Goal: Task Accomplishment & Management: Manage account settings

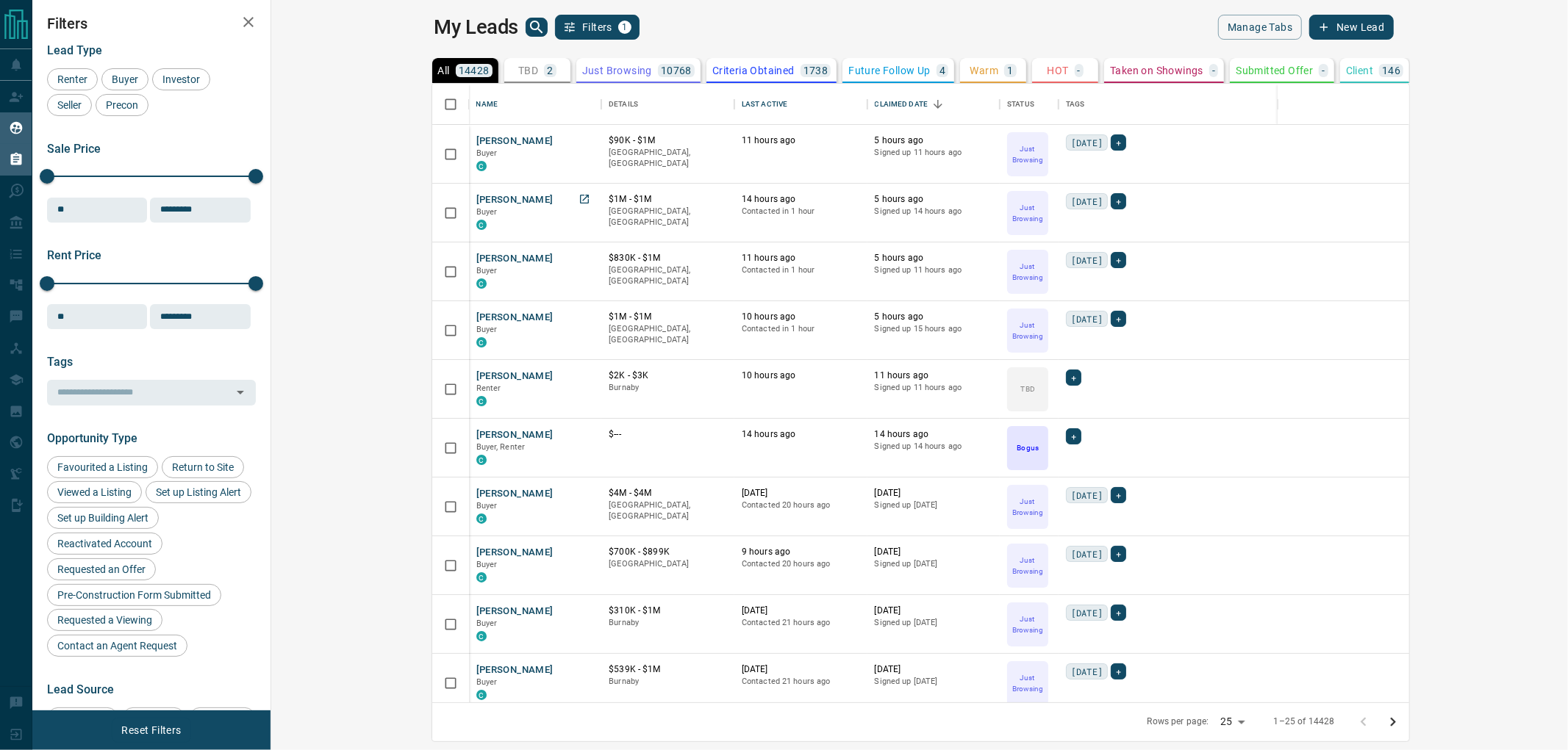
scroll to position [605, 1277]
click at [636, 28] on div "My Leads Filters 1" at bounding box center [674, 27] width 480 height 25
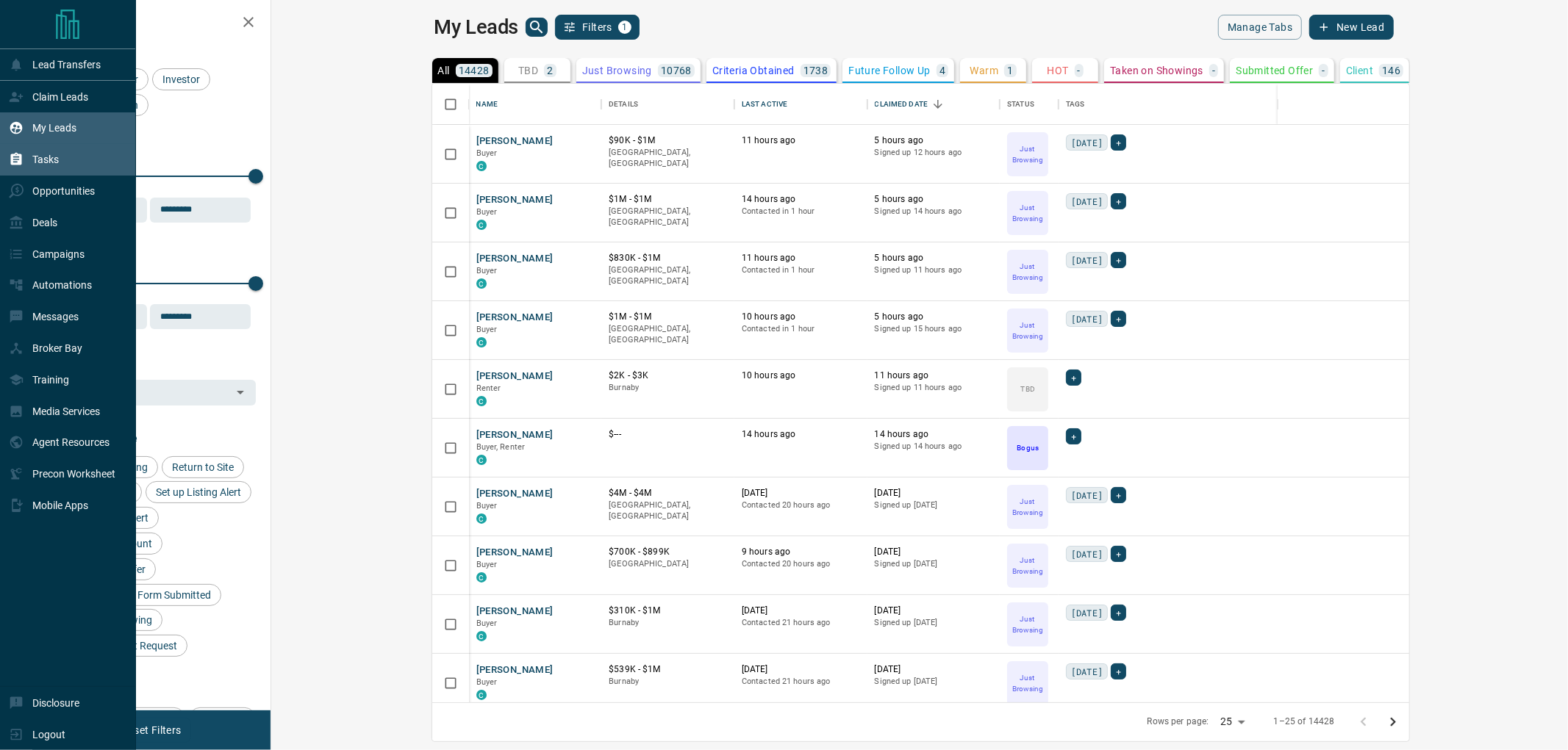
click at [31, 170] on div "Tasks" at bounding box center [34, 159] width 50 height 24
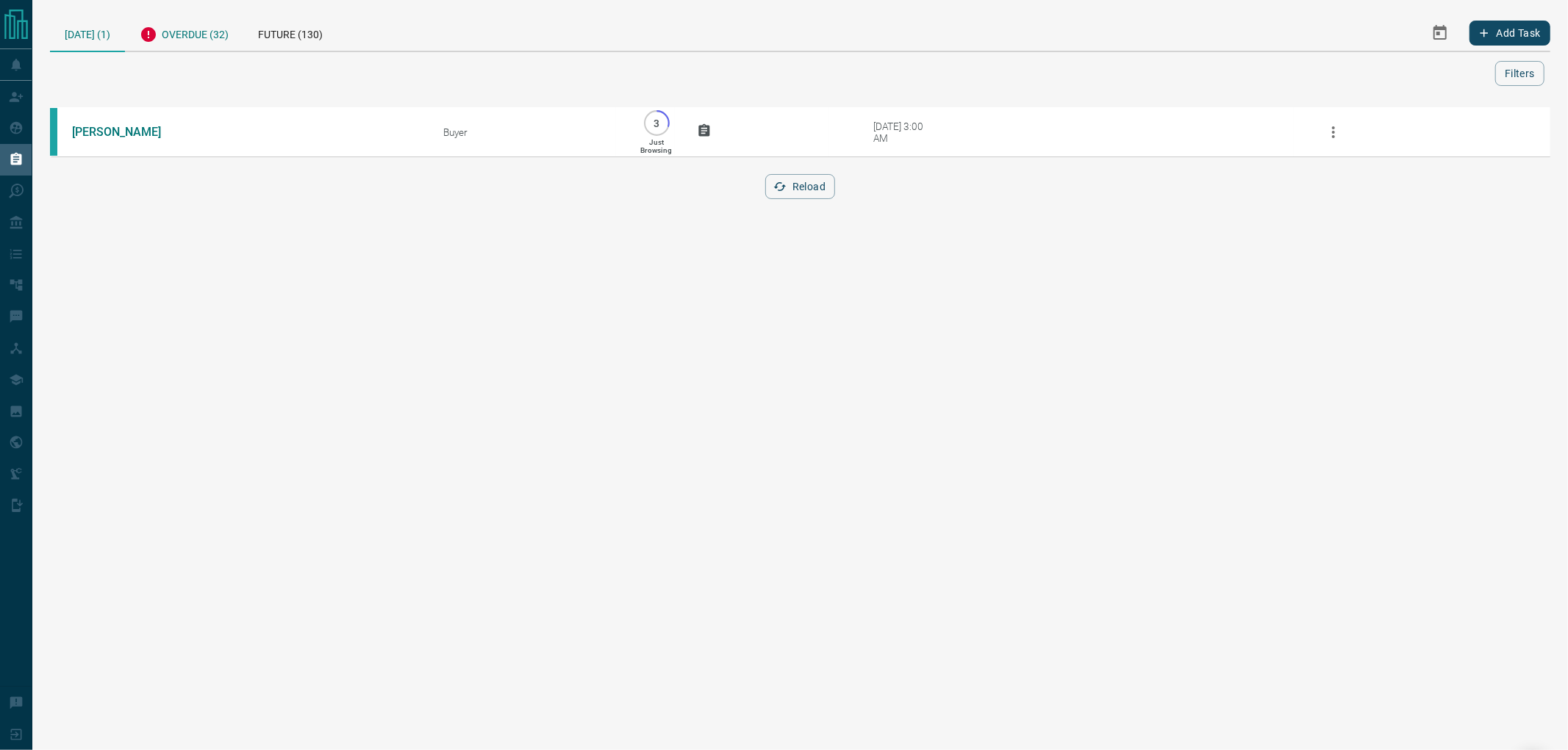
click at [171, 45] on div "Overdue (32)" at bounding box center [184, 33] width 118 height 36
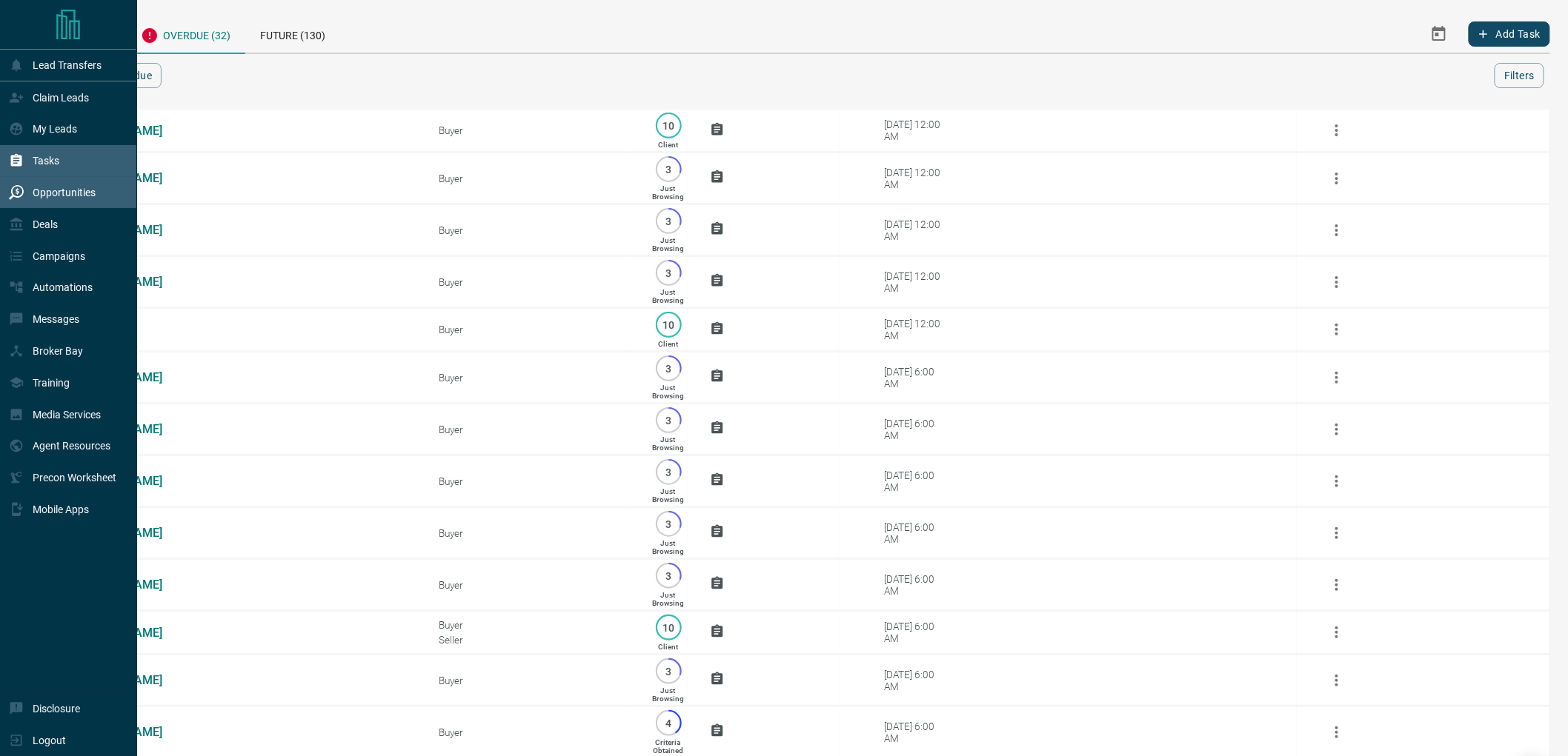
click at [2, 200] on div "Opportunities" at bounding box center [69, 193] width 137 height 32
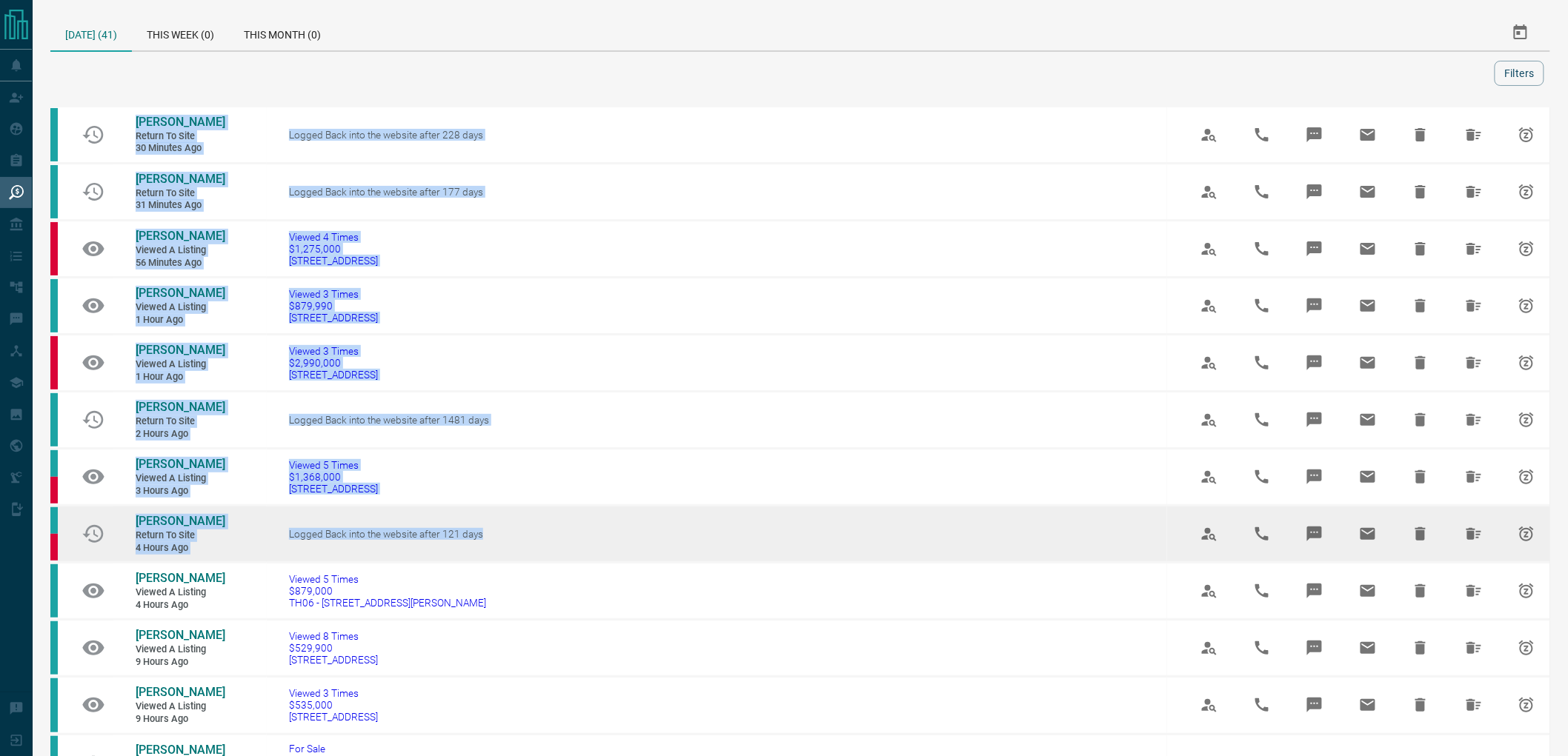
drag, startPoint x: 458, startPoint y: 40, endPoint x: 666, endPoint y: 521, distance: 524.0
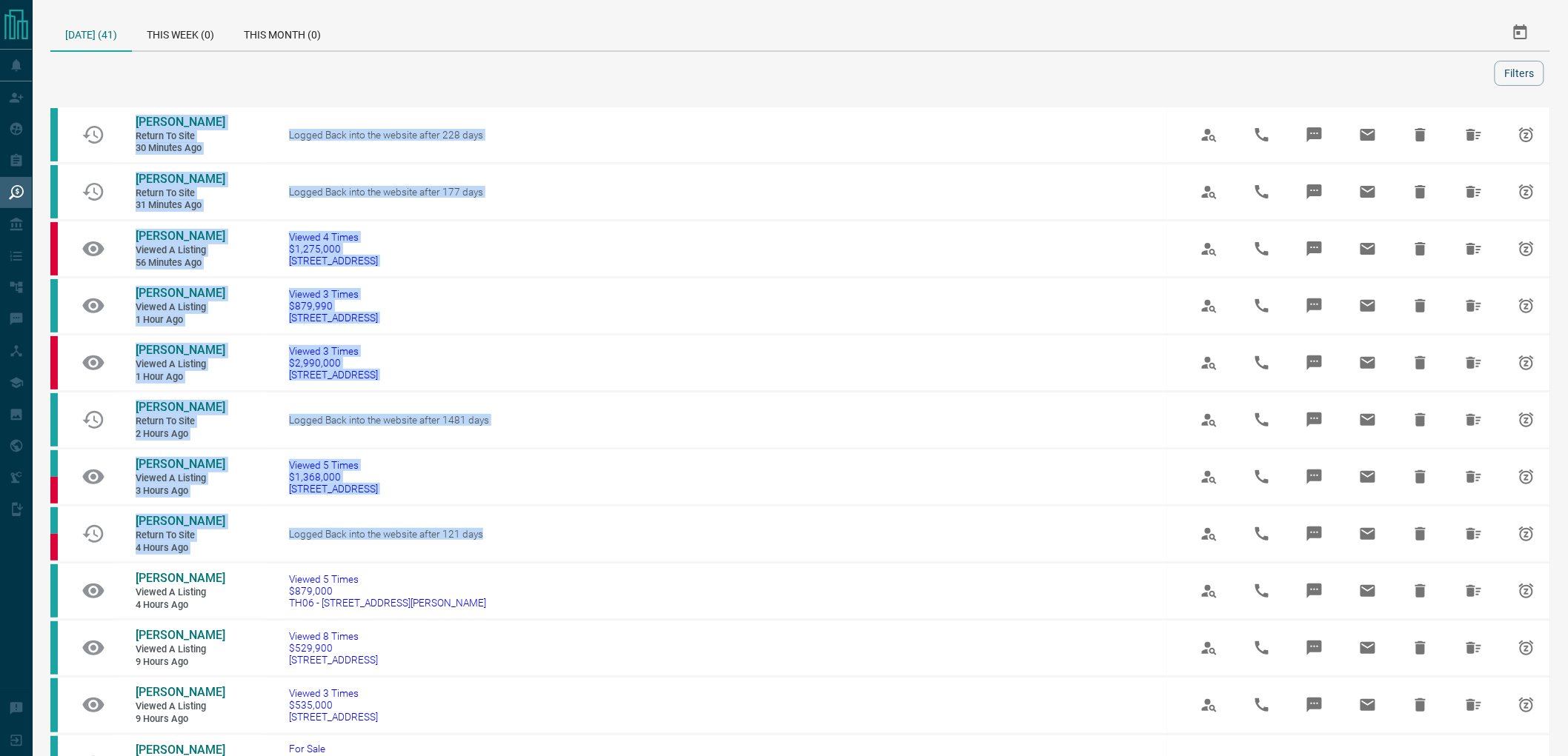
click at [575, 74] on div at bounding box center [775, 73] width 1438 height 25
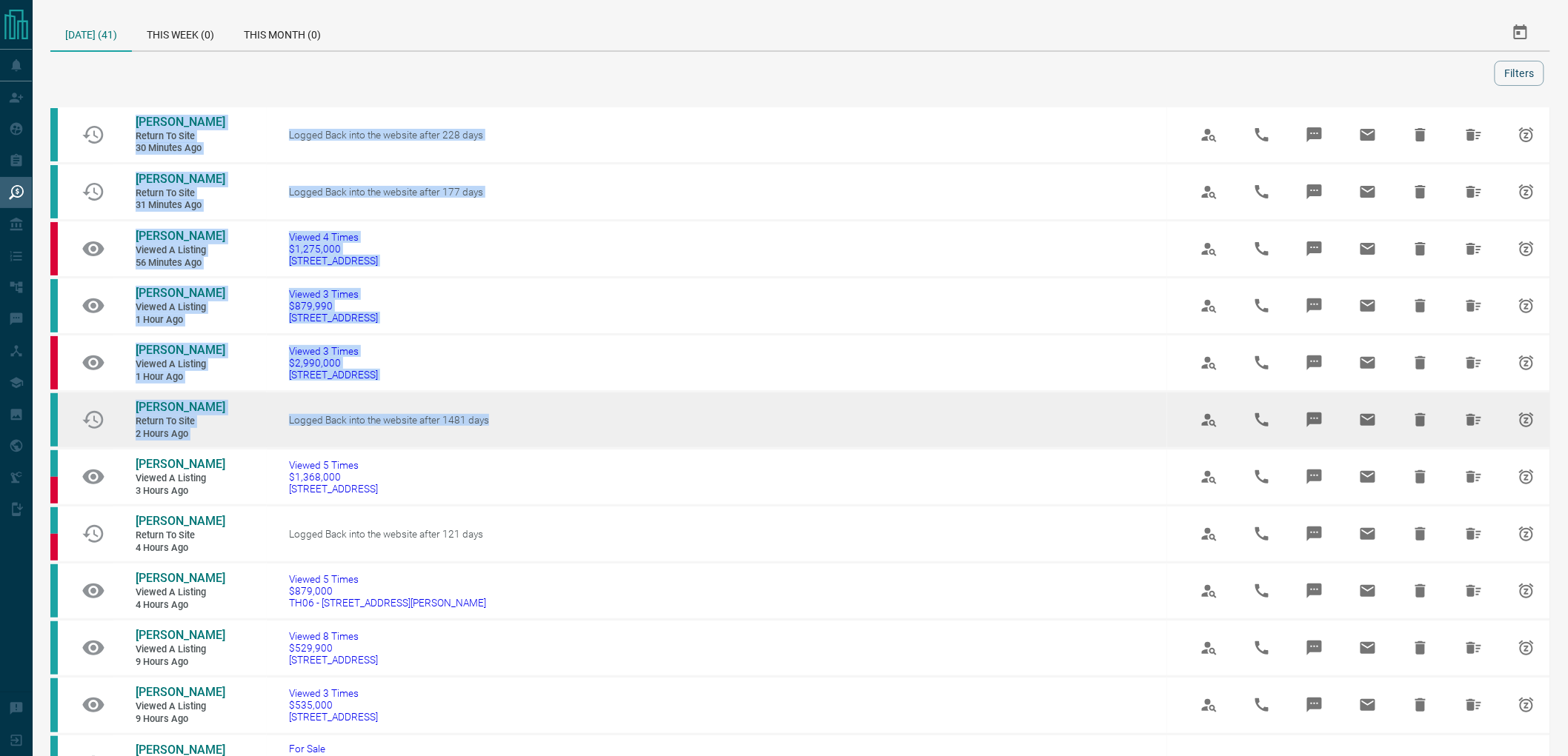
drag, startPoint x: 575, startPoint y: 74, endPoint x: 618, endPoint y: 402, distance: 330.8
drag, startPoint x: 618, startPoint y: 402, endPoint x: 610, endPoint y: 393, distance: 12.0
click at [618, 400] on td "Logged Back into the website after 1481 days" at bounding box center [716, 420] width 900 height 57
click at [610, 393] on td "Logged Back into the website after 1481 days" at bounding box center [716, 420] width 900 height 57
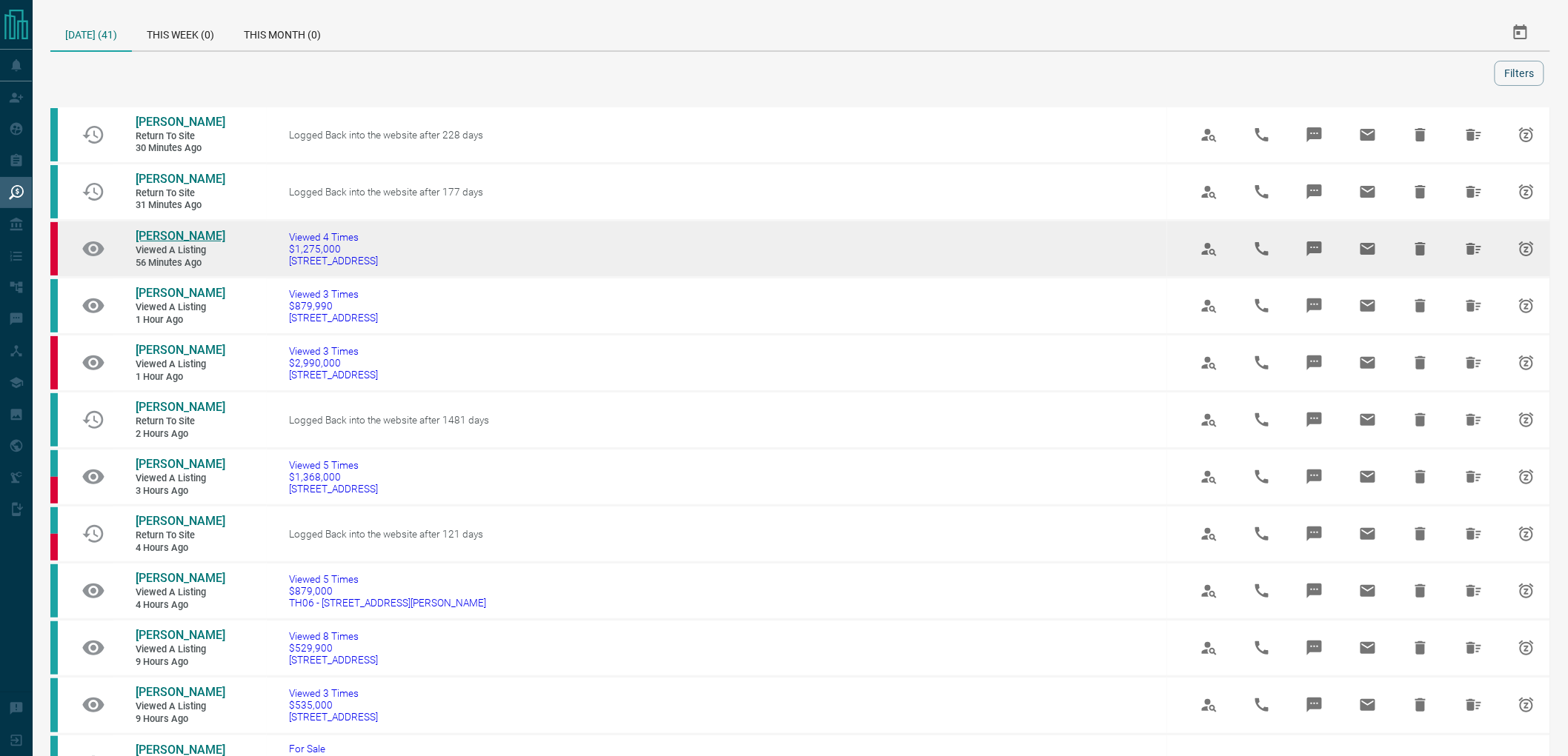
click at [146, 235] on span "[PERSON_NAME]" at bounding box center [180, 236] width 90 height 14
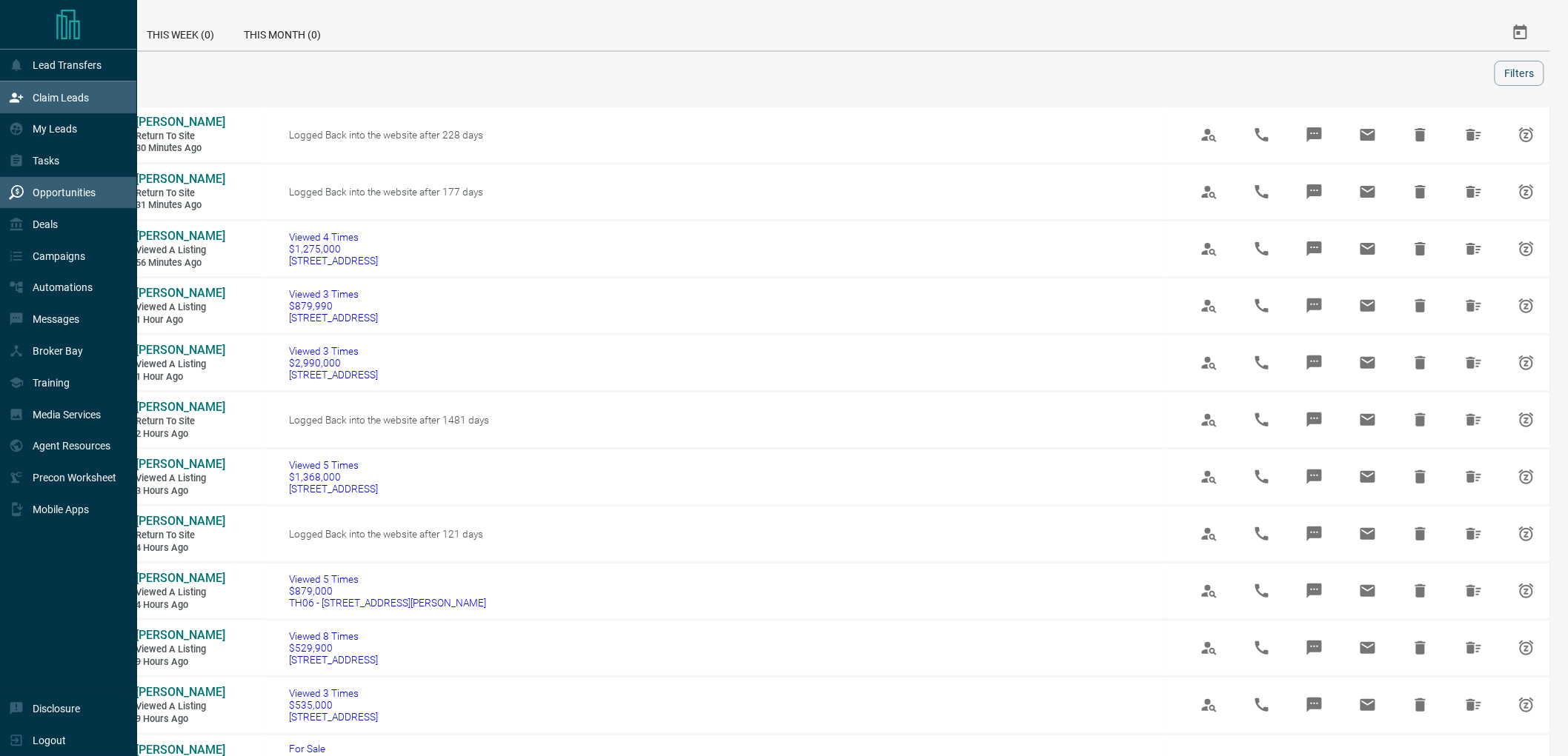
click at [71, 100] on p "Claim Leads" at bounding box center [61, 97] width 56 height 12
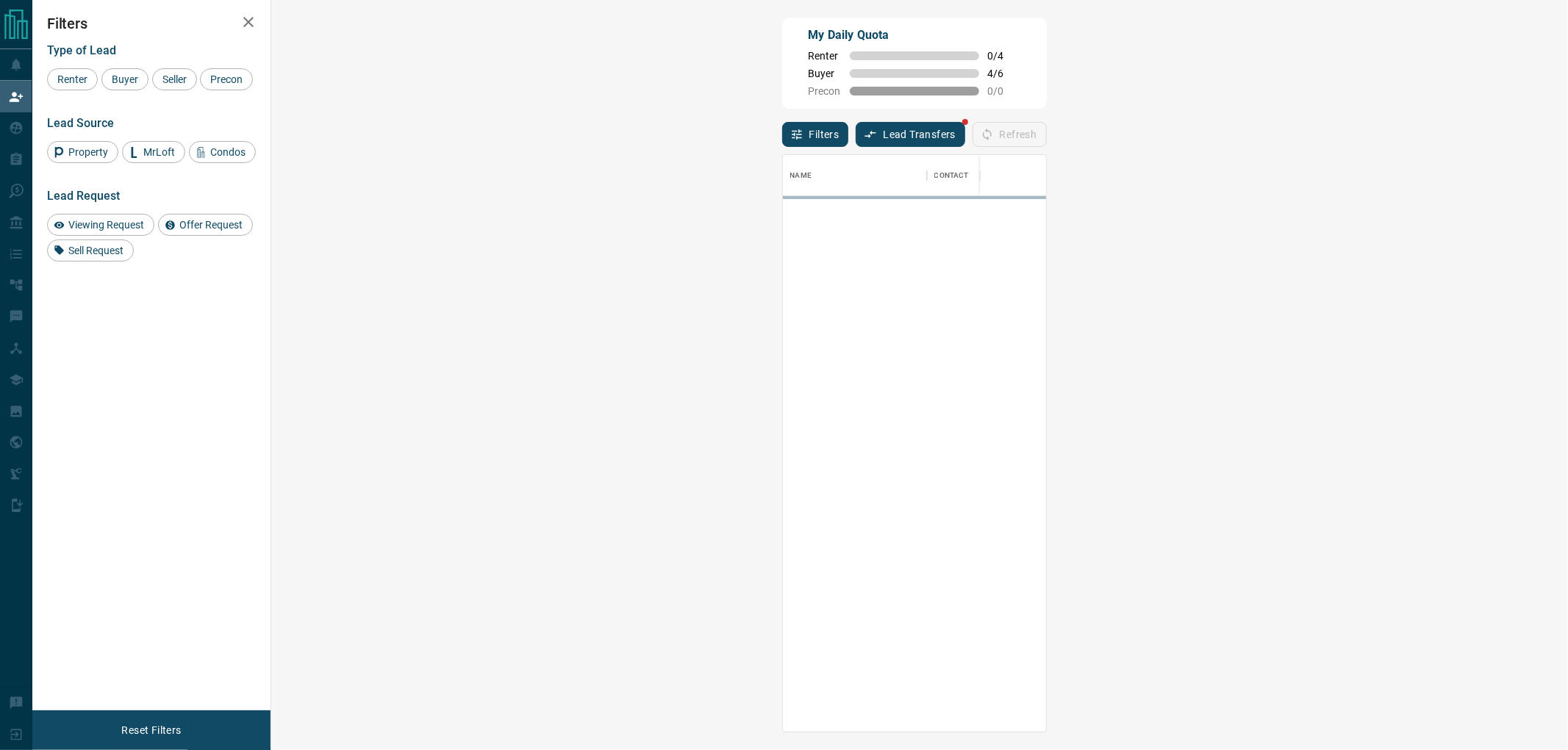
scroll to position [564, 1252]
